Goal: Task Accomplishment & Management: Complete application form

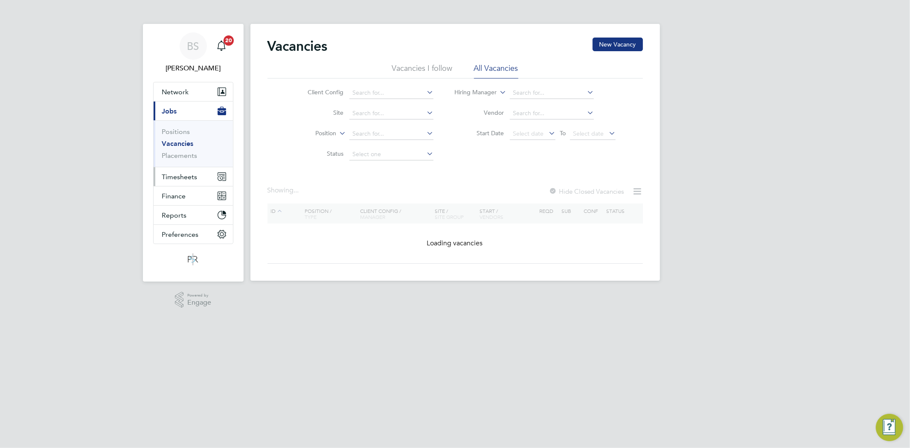
click at [186, 178] on span "Timesheets" at bounding box center [179, 177] width 35 height 8
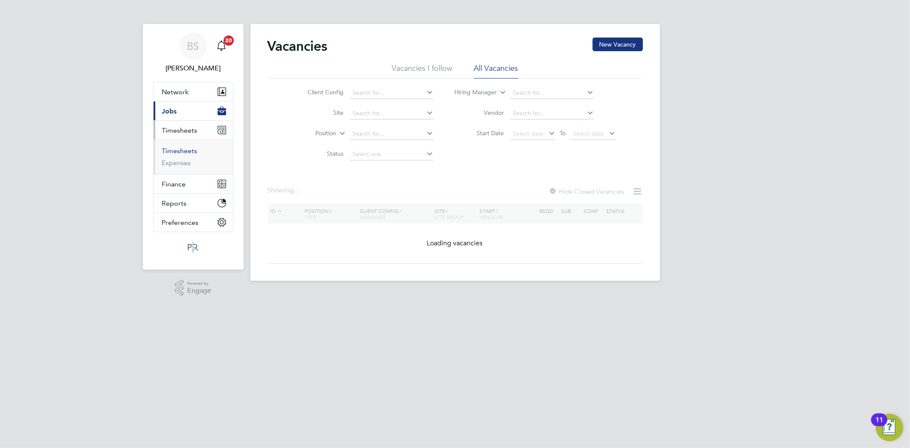
click at [188, 152] on link "Timesheets" at bounding box center [179, 151] width 35 height 8
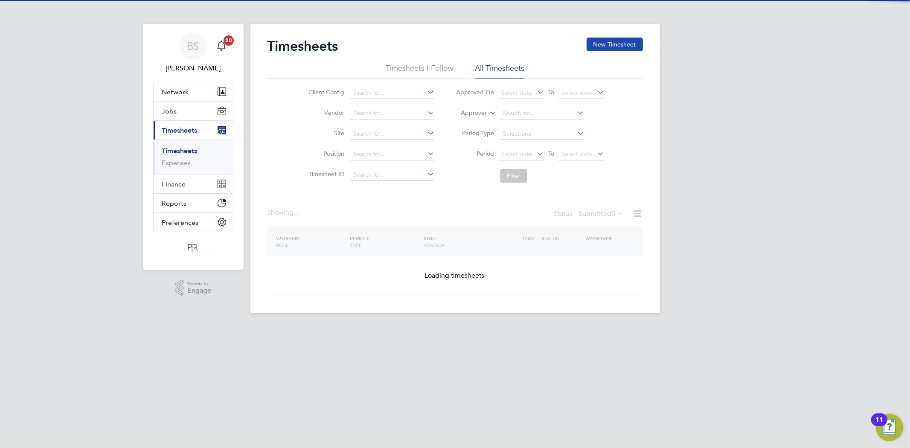
click at [612, 44] on button "New Timesheet" at bounding box center [615, 45] width 56 height 14
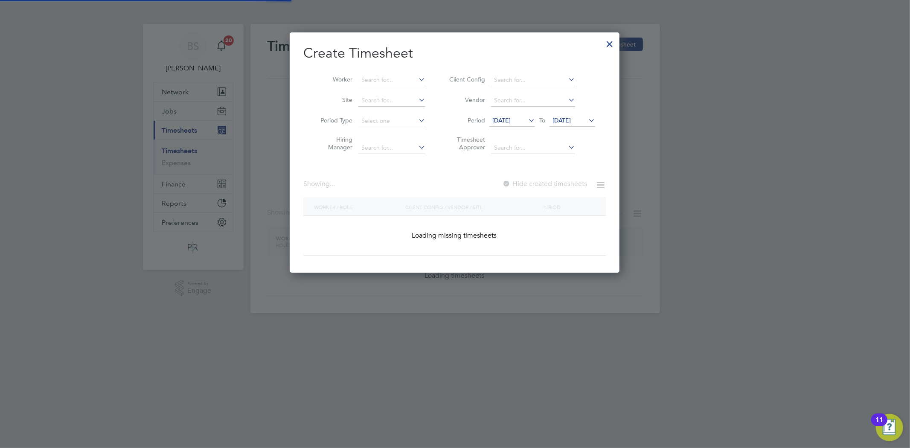
scroll to position [241, 330]
click at [390, 86] on div "Timesheets New Timesheet Timesheets I Follow All Timesheets Client Config Vendo…" at bounding box center [456, 168] width 410 height 289
paste input "[PERSON_NAME]"
type input "[PERSON_NAME]"
click at [386, 92] on li "[PERSON_NAME]" at bounding box center [412, 92] width 108 height 12
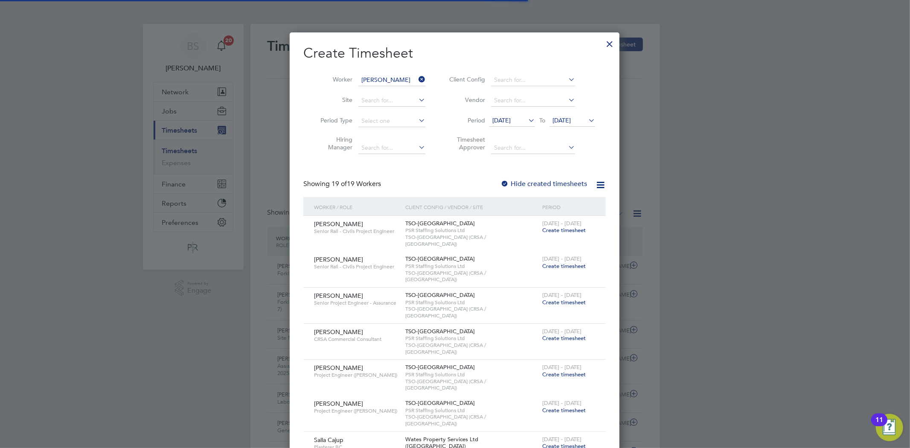
scroll to position [0, 0]
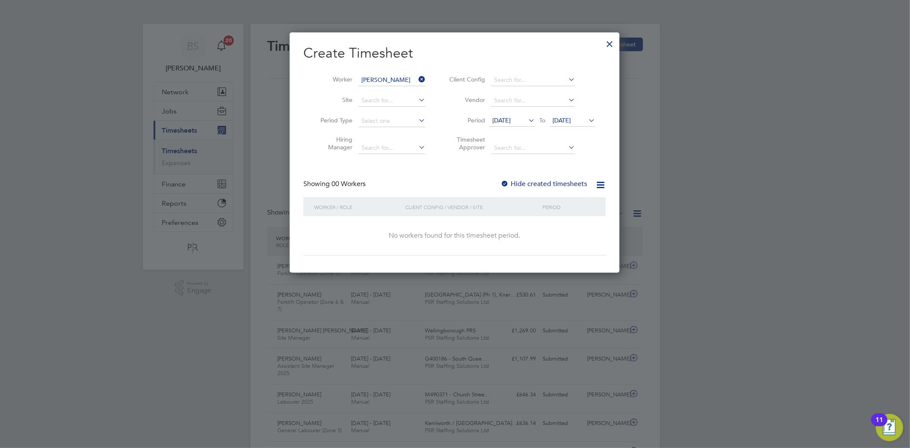
click at [519, 182] on label "Hide created timesheets" at bounding box center [544, 184] width 87 height 9
click at [511, 117] on span "[DATE]" at bounding box center [501, 121] width 18 height 8
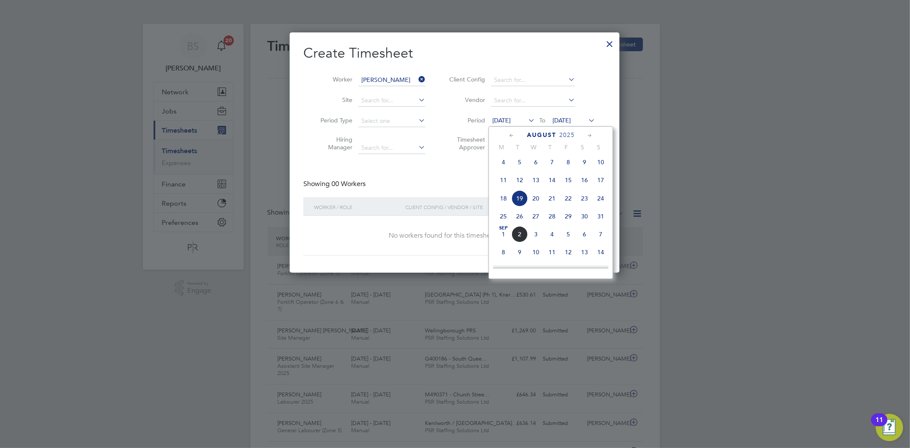
click at [504, 203] on span "18" at bounding box center [503, 198] width 16 height 16
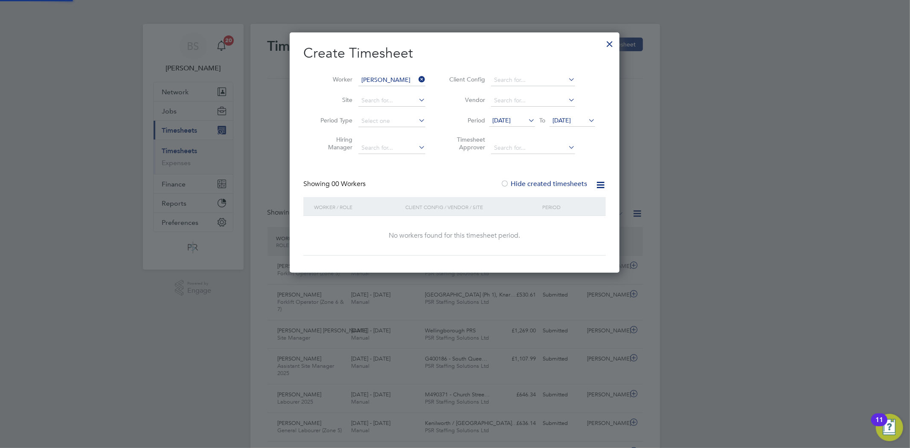
click at [568, 122] on span "[DATE]" at bounding box center [562, 121] width 18 height 8
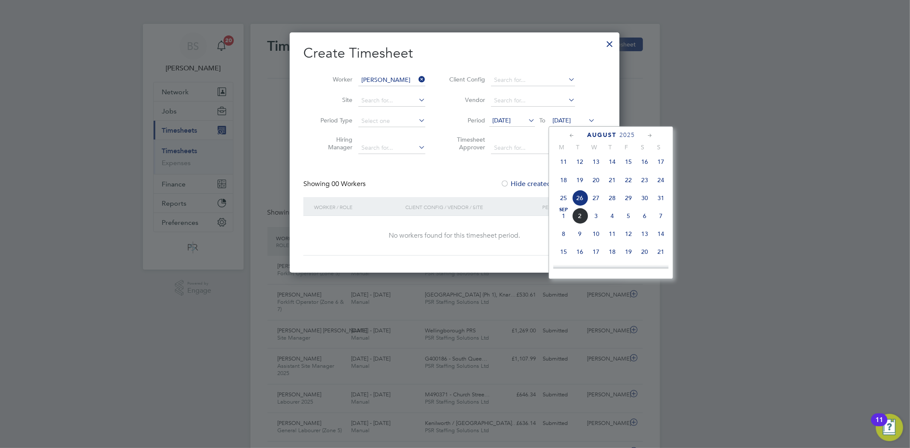
click at [659, 182] on span "24" at bounding box center [661, 180] width 16 height 16
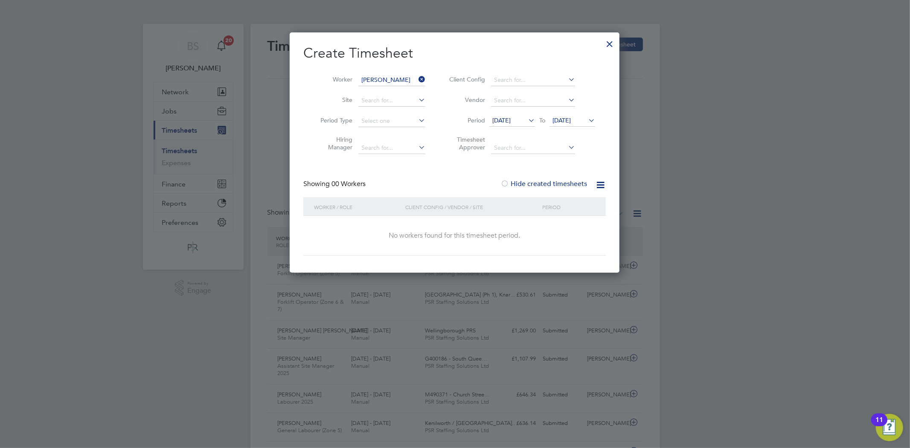
click at [510, 117] on span "[DATE]" at bounding box center [501, 121] width 18 height 8
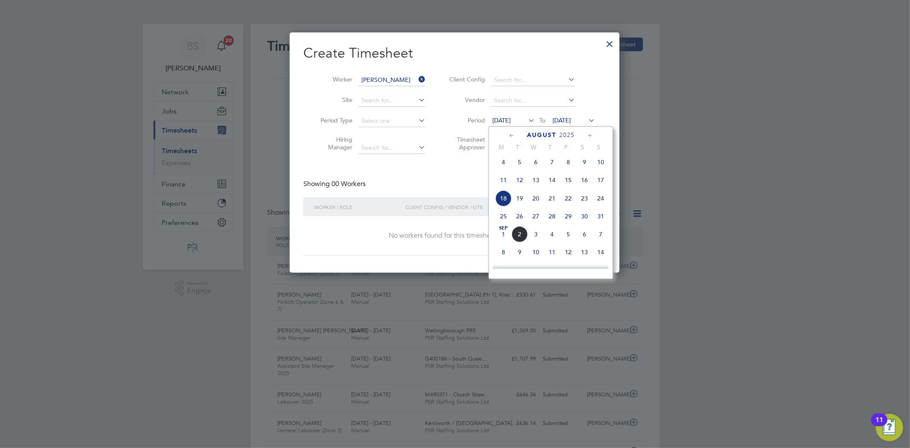
click at [505, 202] on span "18" at bounding box center [503, 198] width 16 height 16
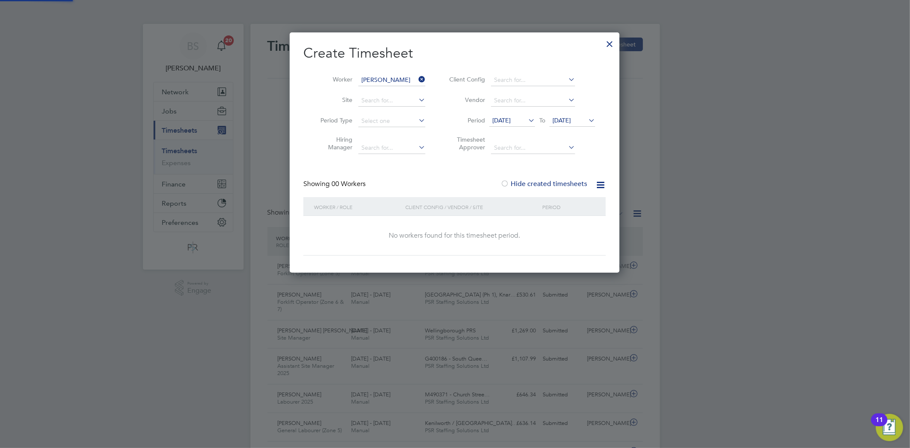
click at [514, 109] on li "Vendor" at bounding box center [521, 100] width 170 height 20
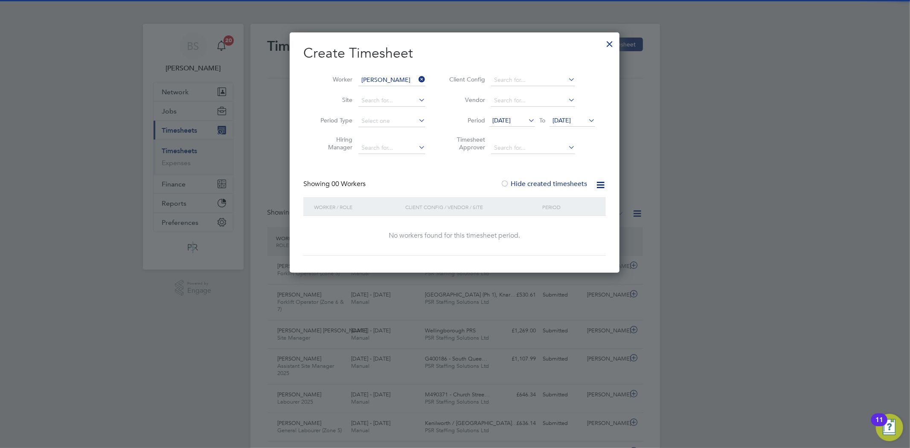
click at [511, 118] on span "[DATE]" at bounding box center [501, 121] width 18 height 8
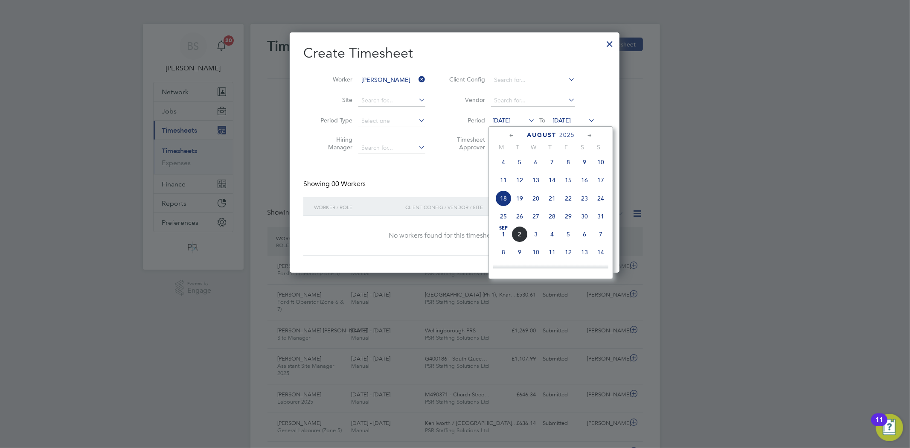
click at [504, 224] on span "25" at bounding box center [503, 216] width 16 height 16
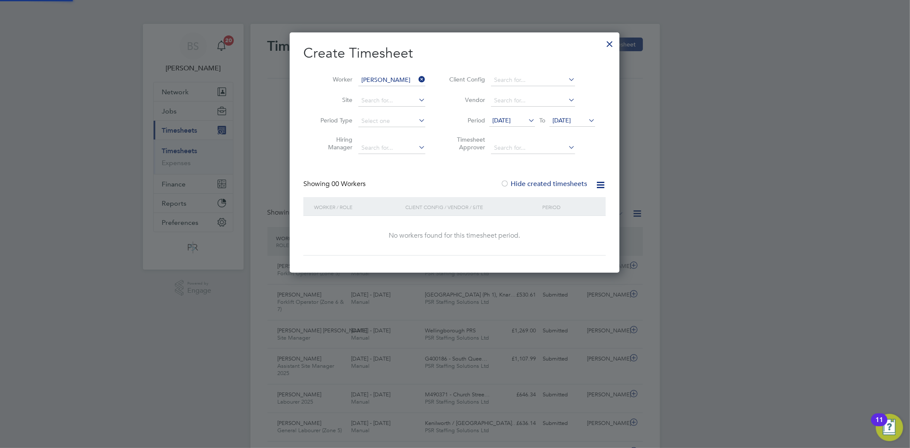
drag, startPoint x: 573, startPoint y: 120, endPoint x: 571, endPoint y: 142, distance: 21.4
click at [571, 120] on span "[DATE]" at bounding box center [562, 121] width 18 height 8
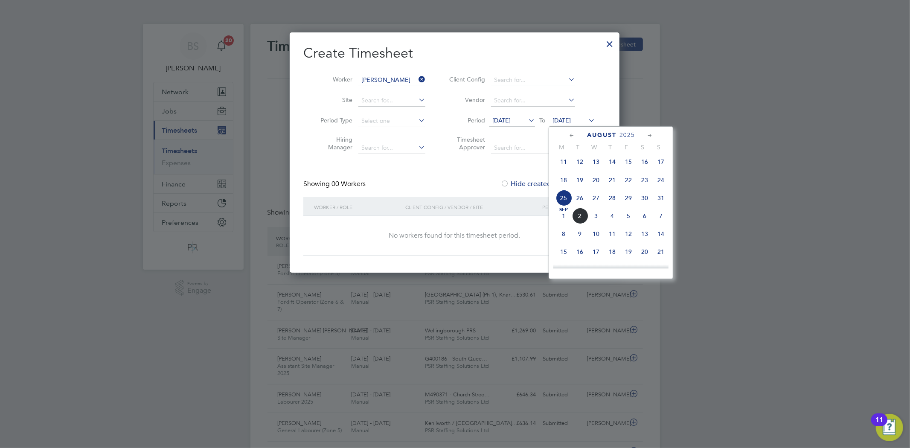
click at [664, 203] on span "31" at bounding box center [661, 198] width 16 height 16
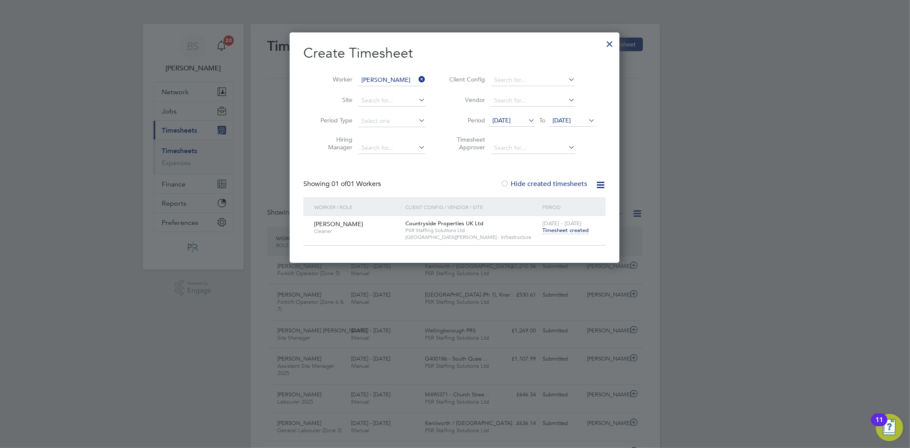
click at [557, 231] on span "Timesheet created" at bounding box center [565, 231] width 47 height 8
click at [554, 228] on span "Timesheet created" at bounding box center [565, 231] width 47 height 8
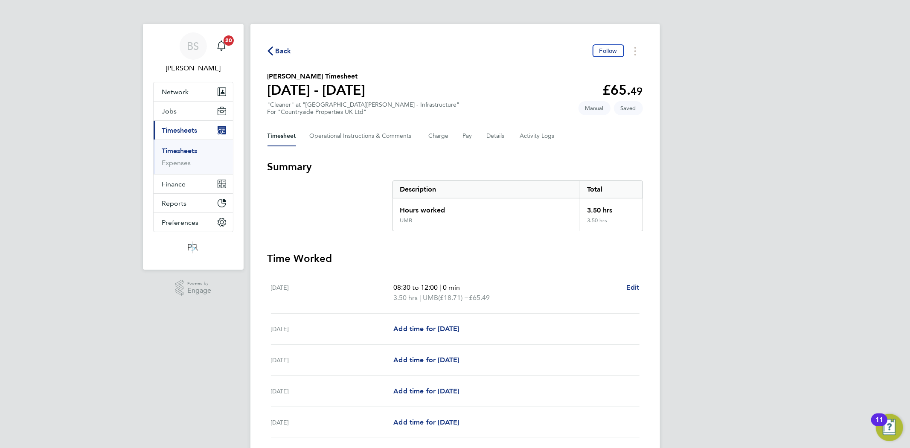
click at [185, 151] on link "Timesheets" at bounding box center [179, 151] width 35 height 8
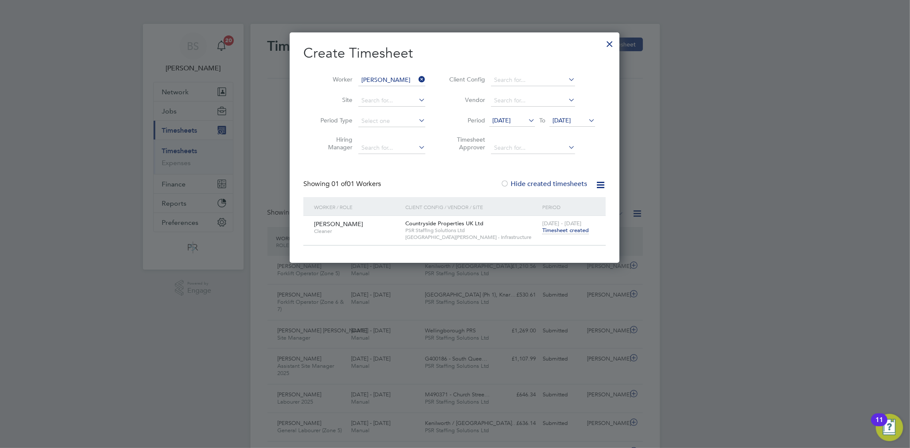
scroll to position [21, 74]
click at [417, 80] on icon at bounding box center [417, 79] width 0 height 12
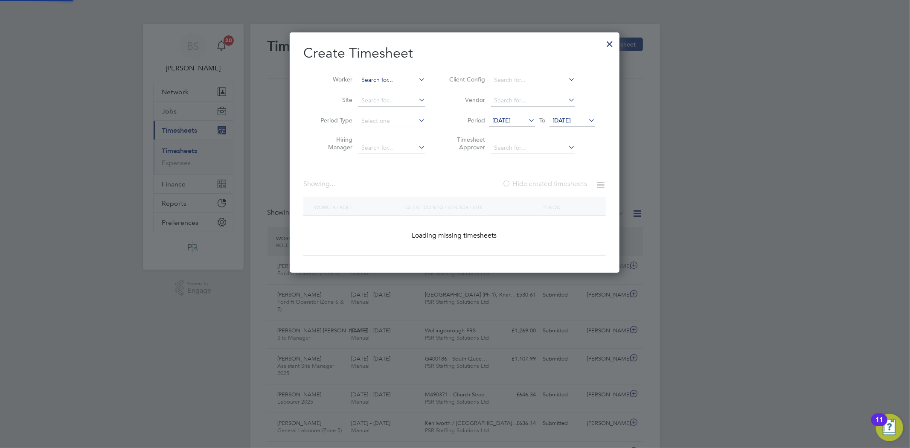
click at [408, 77] on input at bounding box center [391, 80] width 67 height 12
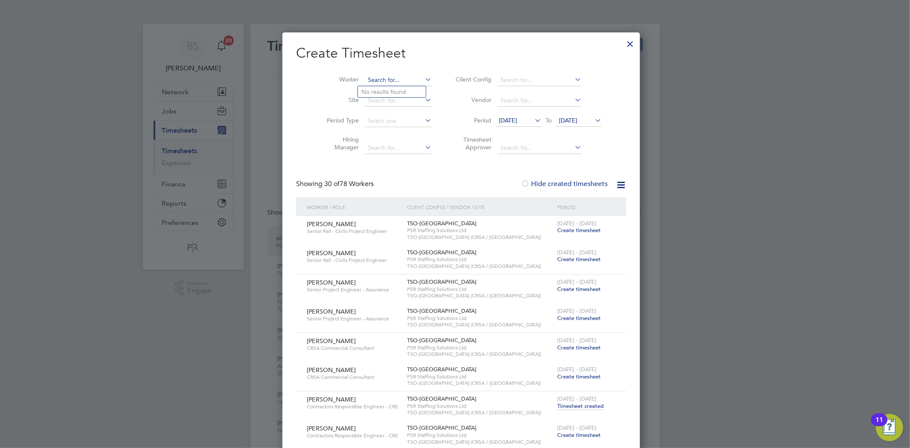
paste input "[PERSON_NAME]"
type input "[PERSON_NAME]"
click at [408, 95] on li "[PERSON_NAME]" at bounding box center [406, 92] width 97 height 12
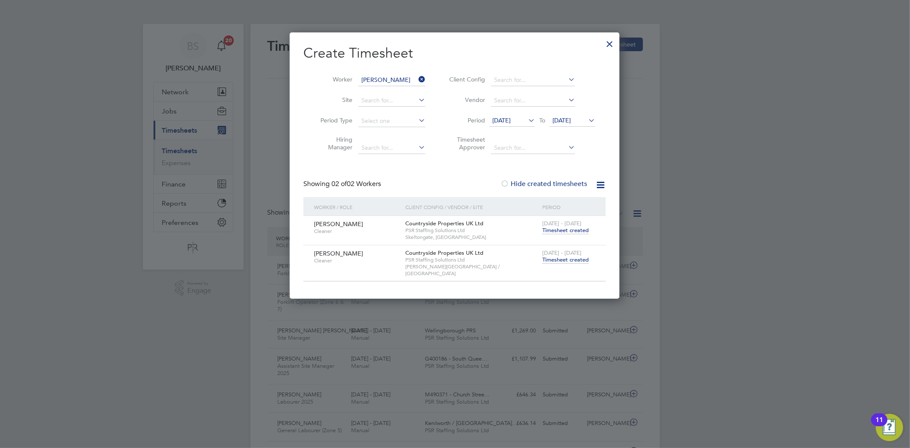
click at [577, 261] on span "Timesheet created" at bounding box center [565, 260] width 47 height 8
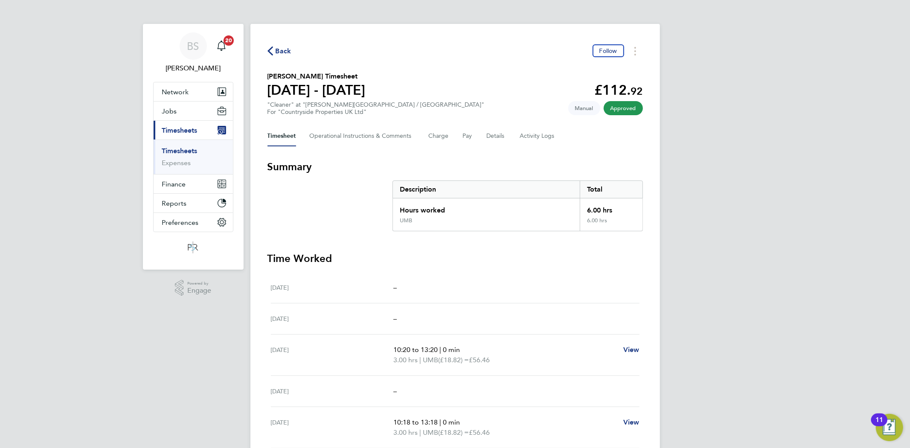
click at [278, 49] on span "Back" at bounding box center [284, 51] width 16 height 10
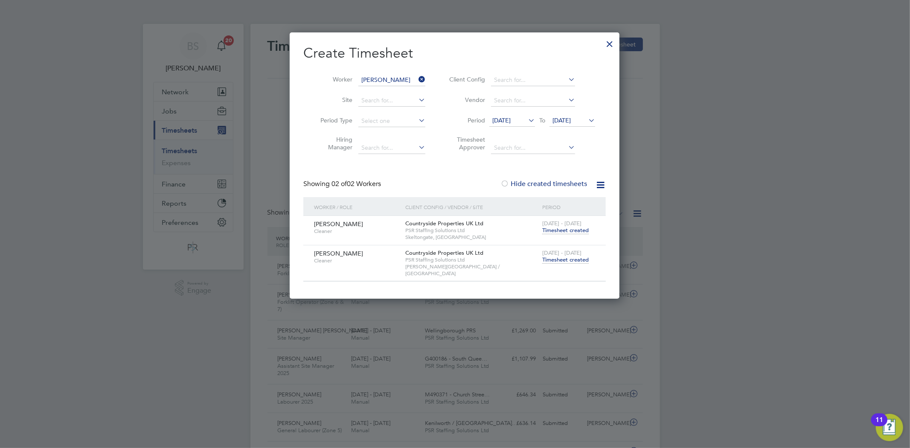
click at [577, 232] on span "Timesheet created" at bounding box center [565, 231] width 47 height 8
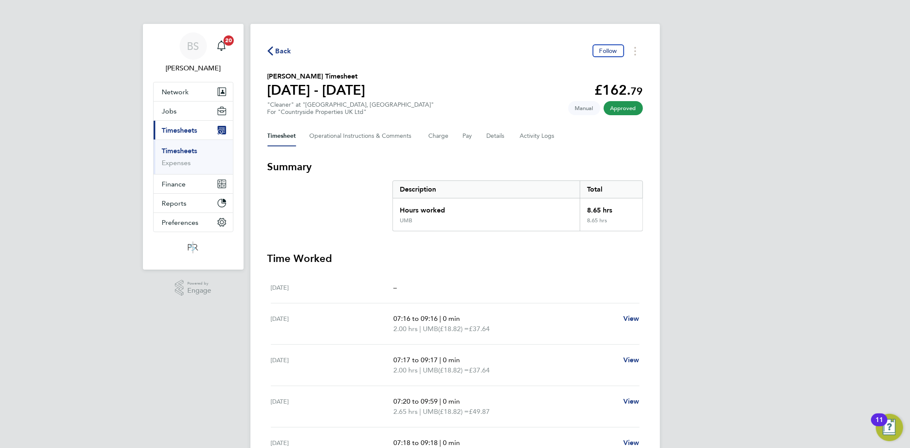
click at [184, 153] on link "Timesheets" at bounding box center [179, 151] width 35 height 8
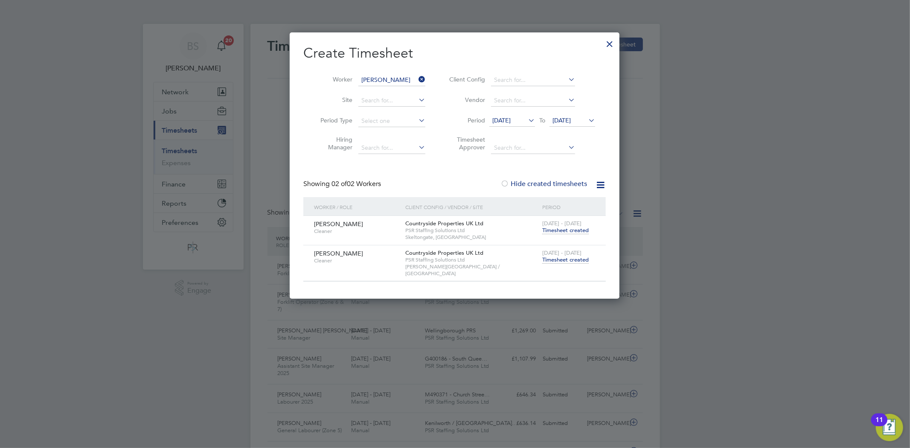
drag, startPoint x: 420, startPoint y: 80, endPoint x: 408, endPoint y: 78, distance: 11.3
click at [417, 80] on icon at bounding box center [417, 79] width 0 height 12
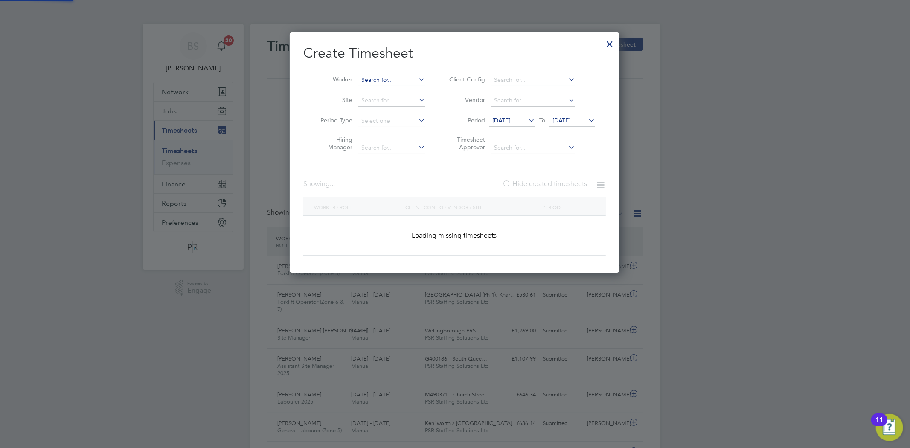
click at [408, 78] on input at bounding box center [391, 80] width 67 height 12
paste input "[PERSON_NAME]"
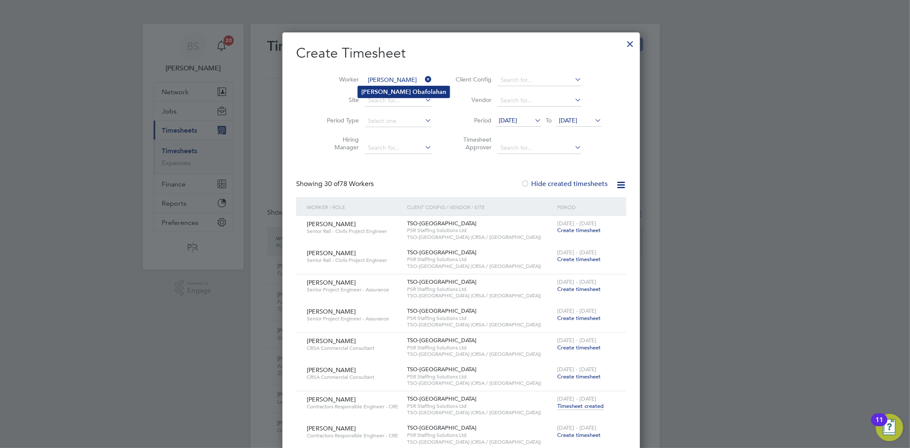
type input "[PERSON_NAME]"
click at [413, 88] on b "Obafolahan" at bounding box center [430, 91] width 34 height 7
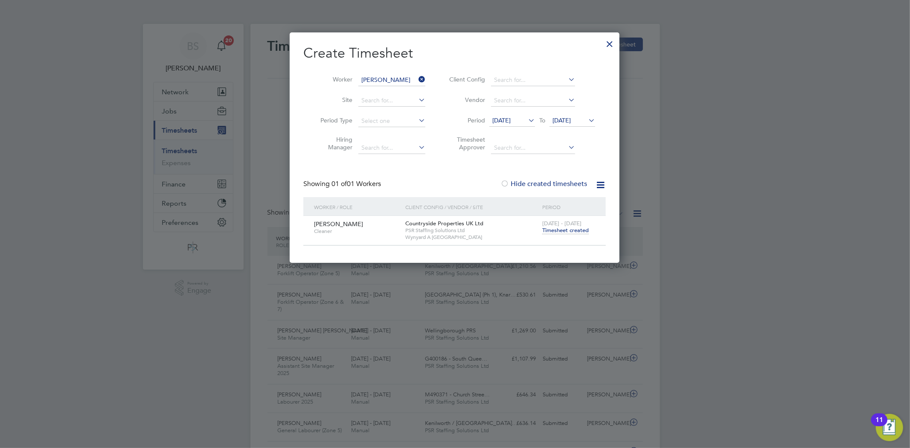
click at [566, 227] on span "Timesheet created" at bounding box center [565, 231] width 47 height 8
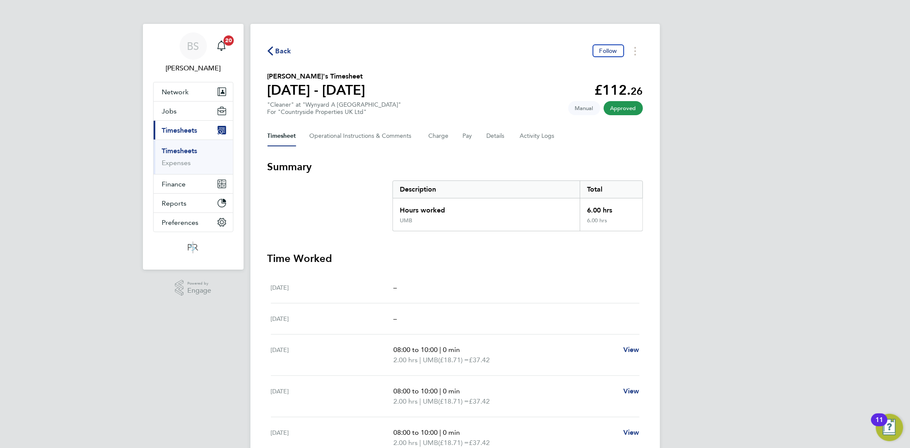
drag, startPoint x: 192, startPoint y: 151, endPoint x: 169, endPoint y: 162, distance: 25.4
click at [192, 150] on link "Timesheets" at bounding box center [179, 151] width 35 height 8
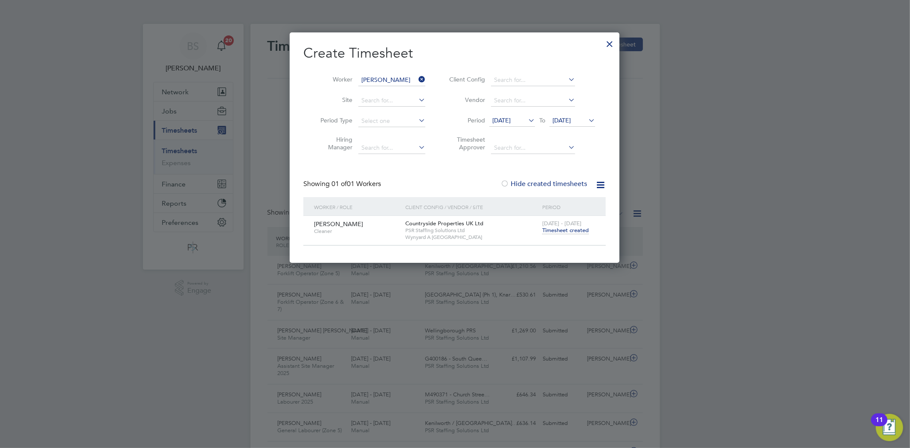
drag, startPoint x: 425, startPoint y: 76, endPoint x: 414, endPoint y: 76, distance: 11.5
click at [417, 76] on icon at bounding box center [417, 79] width 0 height 12
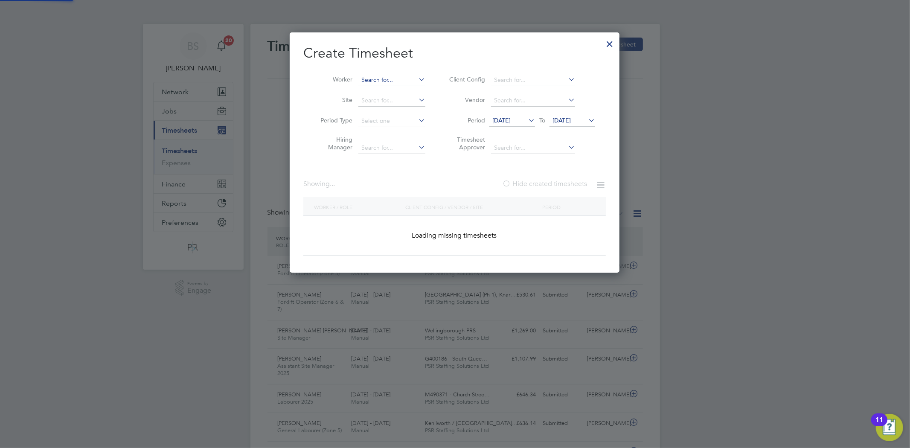
click at [413, 76] on input at bounding box center [391, 80] width 67 height 12
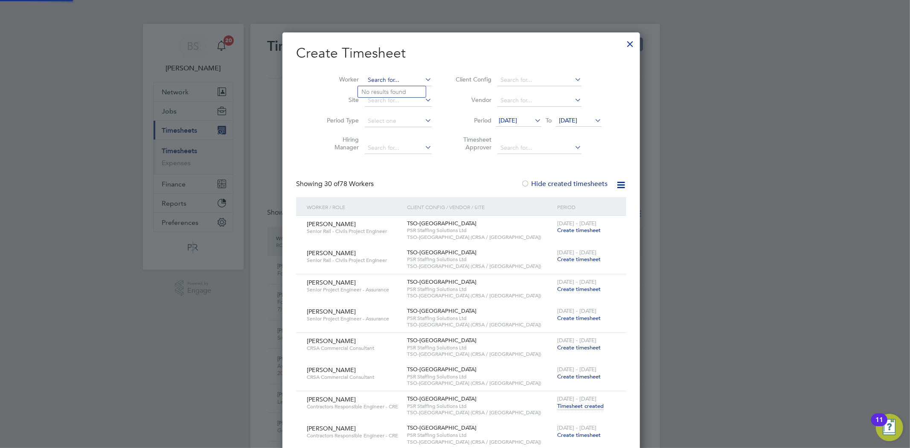
paste input "[PERSON_NAME]"
type input "[PERSON_NAME]"
click at [413, 90] on b "[PERSON_NAME]" at bounding box center [438, 91] width 50 height 7
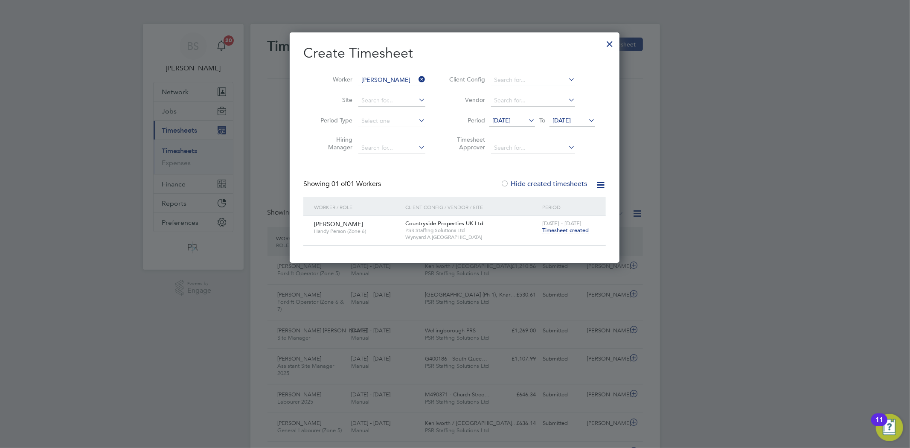
click at [567, 230] on span "Timesheet created" at bounding box center [565, 231] width 47 height 8
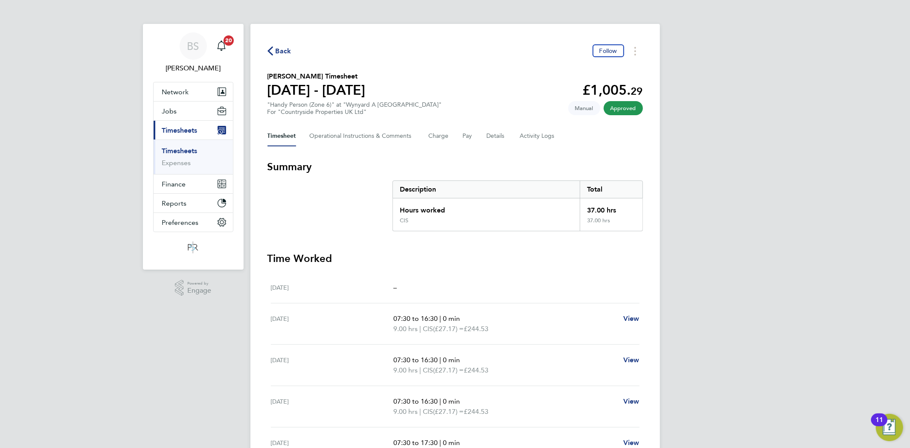
click at [180, 149] on link "Timesheets" at bounding box center [179, 151] width 35 height 8
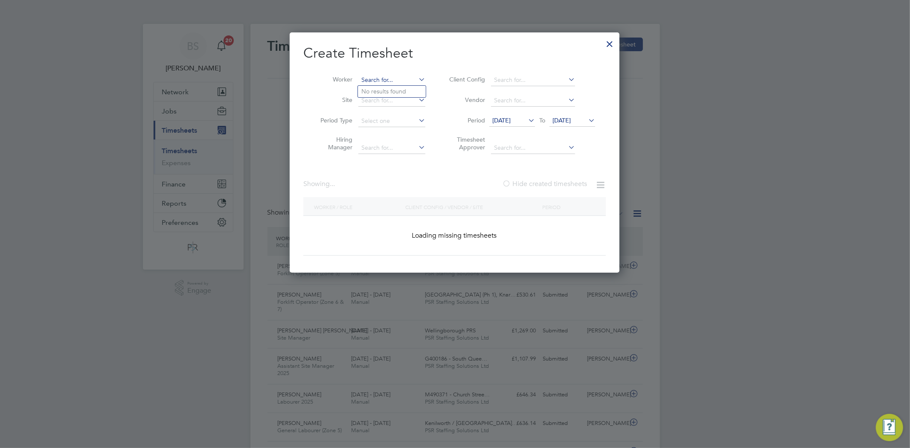
click at [411, 82] on input at bounding box center [391, 80] width 67 height 12
click at [403, 77] on input at bounding box center [391, 80] width 67 height 12
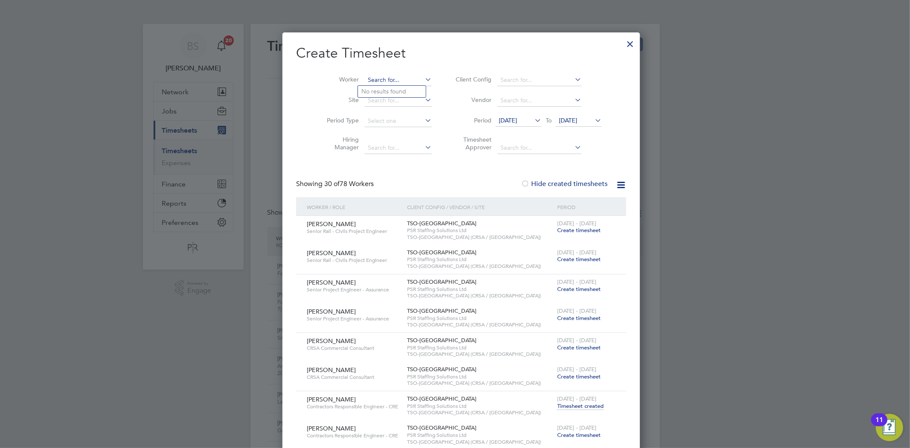
click at [397, 75] on input at bounding box center [398, 80] width 67 height 12
paste input "[PERSON_NAME]"
type input "[PERSON_NAME]"
click at [393, 86] on li "[PERSON_NAME]" at bounding box center [412, 92] width 108 height 12
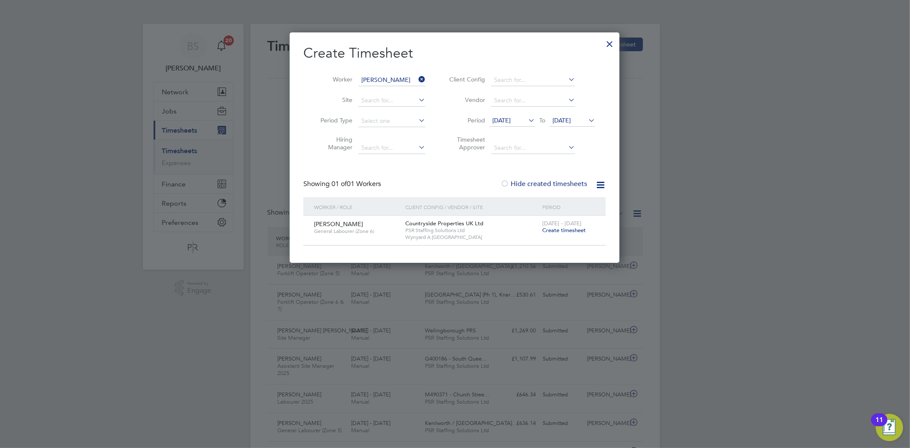
click at [417, 80] on icon at bounding box center [417, 79] width 0 height 12
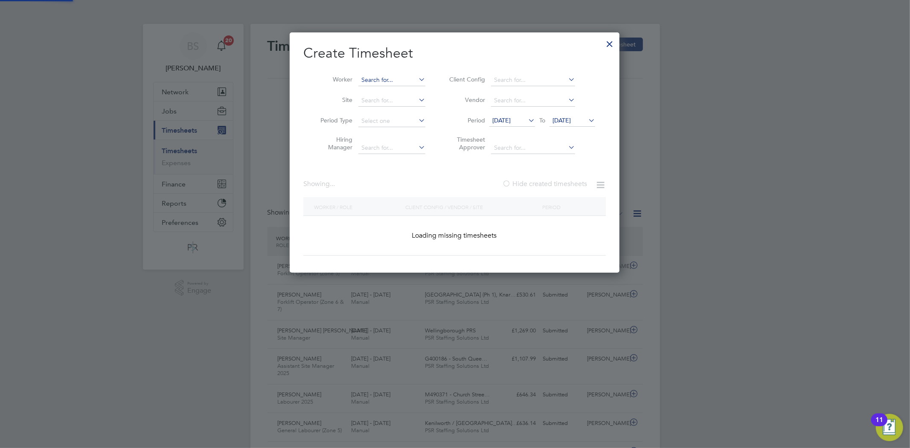
click at [409, 80] on input at bounding box center [391, 80] width 67 height 12
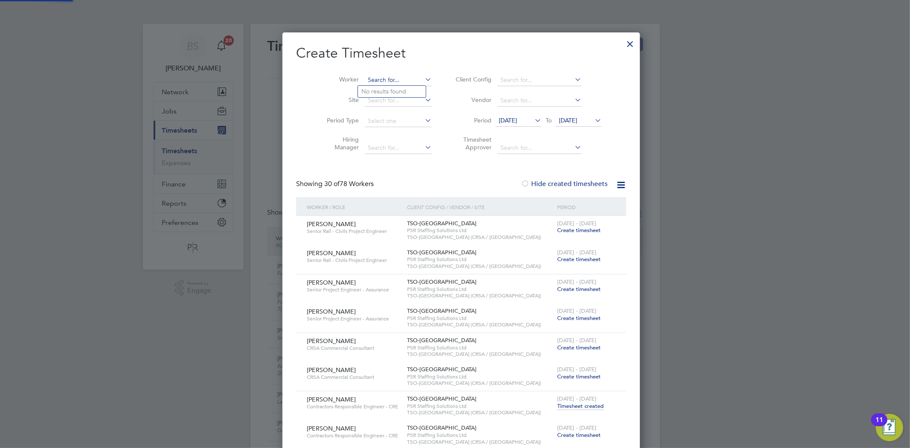
paste input "[PERSON_NAME]"
type input "[PERSON_NAME]"
click at [405, 90] on li "[PERSON_NAME]" at bounding box center [412, 92] width 108 height 12
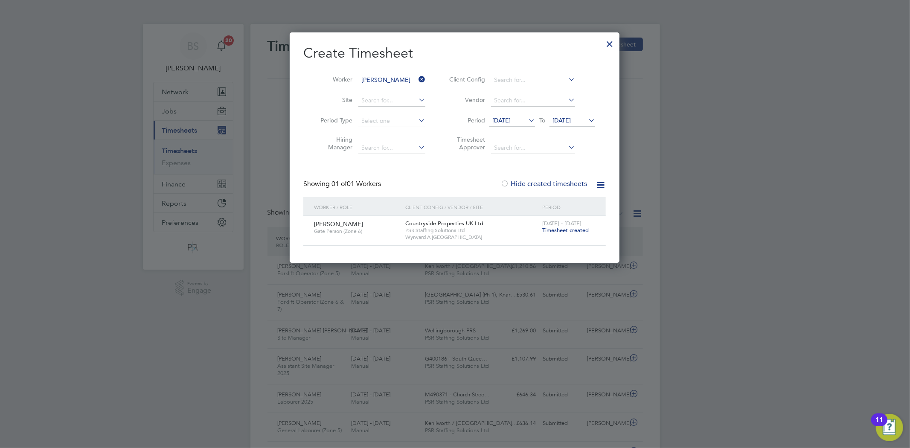
click at [559, 229] on span "Timesheet created" at bounding box center [565, 231] width 47 height 8
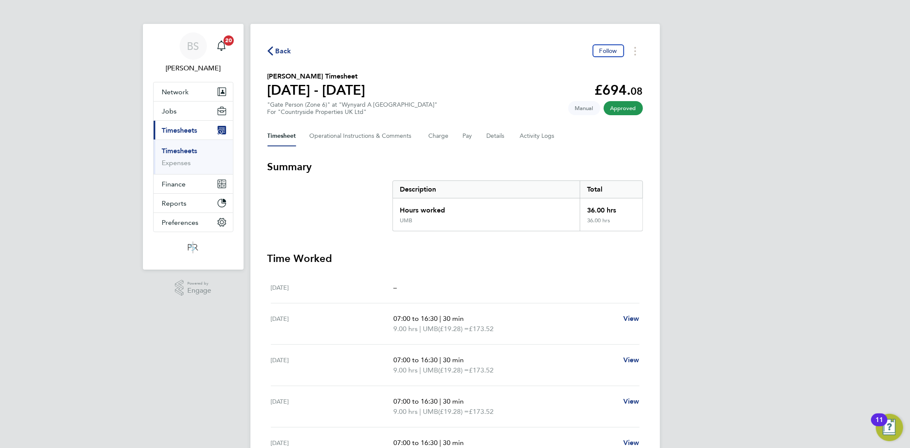
click at [181, 144] on ul "Timesheets Expenses" at bounding box center [193, 157] width 79 height 35
click at [278, 52] on span "Back" at bounding box center [284, 51] width 16 height 10
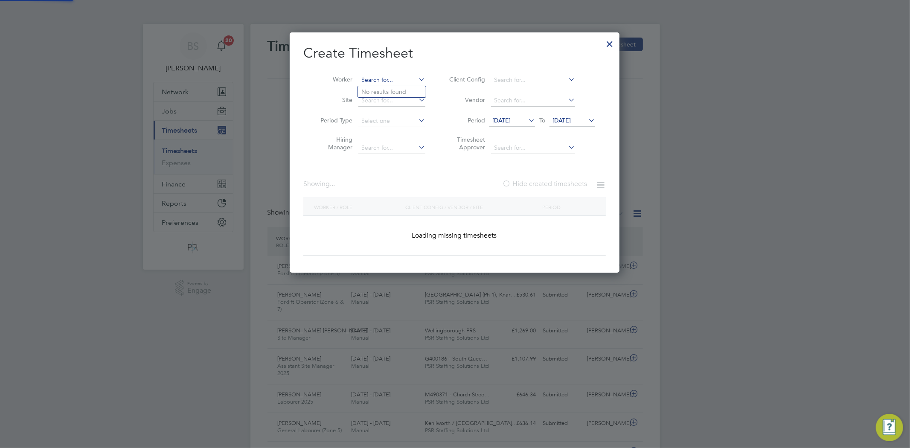
click at [394, 78] on input at bounding box center [391, 80] width 67 height 12
paste input "[PERSON_NAME]"
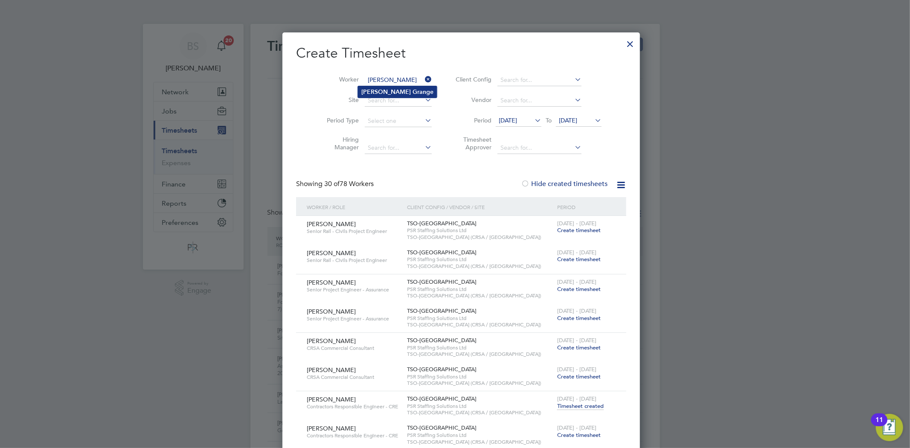
type input "[PERSON_NAME]"
click at [394, 87] on li "[PERSON_NAME]" at bounding box center [397, 92] width 79 height 12
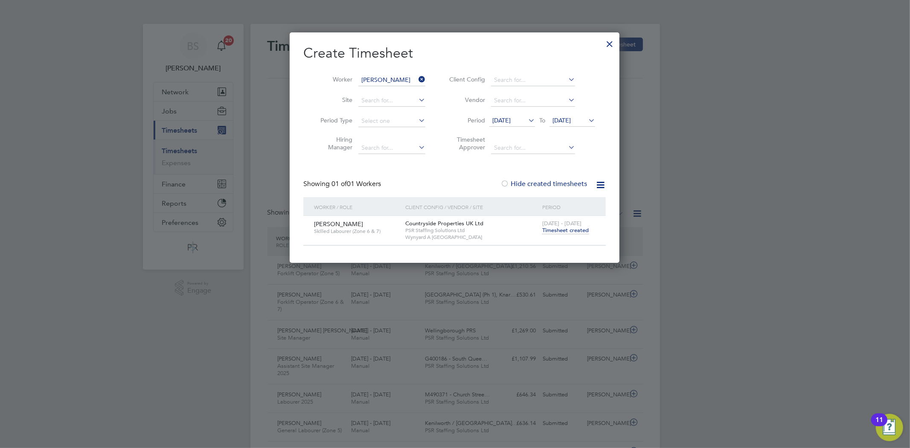
click at [561, 231] on span "Timesheet created" at bounding box center [565, 231] width 47 height 8
